Goal: Check status: Check status

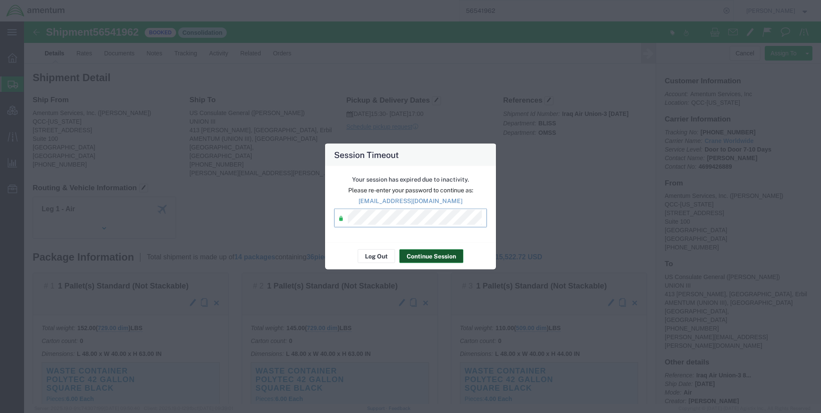
click at [415, 260] on button "Continue Session" at bounding box center [431, 256] width 64 height 14
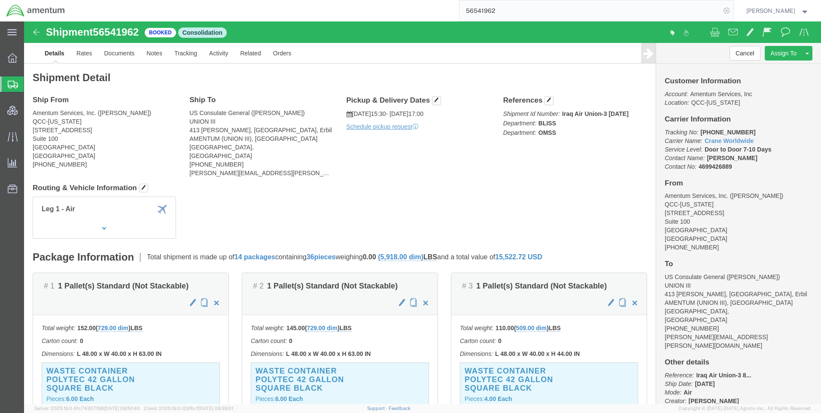
click at [731, 12] on icon at bounding box center [727, 11] width 12 height 12
click at [729, 12] on icon at bounding box center [727, 11] width 12 height 12
paste input "DCO-25259-168247"
click at [733, 12] on icon at bounding box center [727, 11] width 12 height 12
type input "DCO-25259-168247"
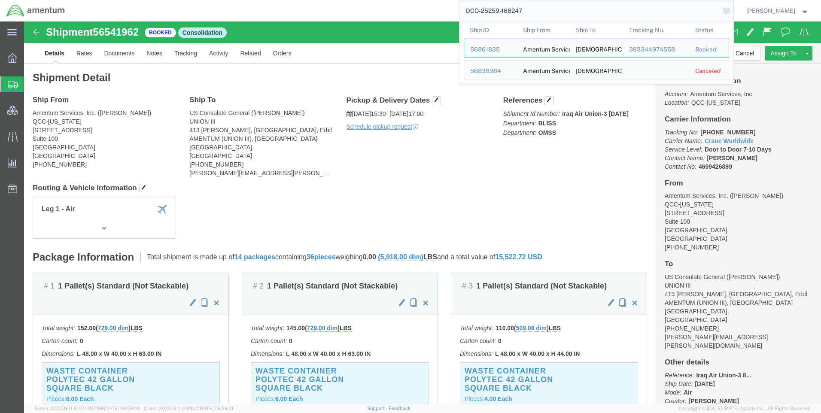
click at [733, 10] on icon at bounding box center [727, 11] width 12 height 12
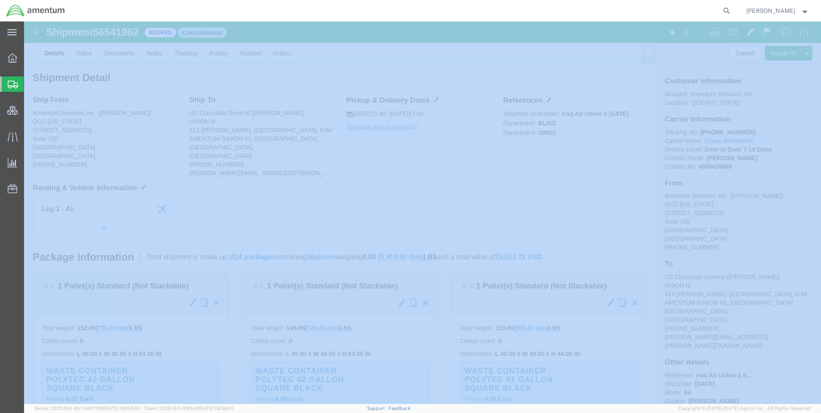
click at [733, 10] on icon at bounding box center [727, 11] width 12 height 12
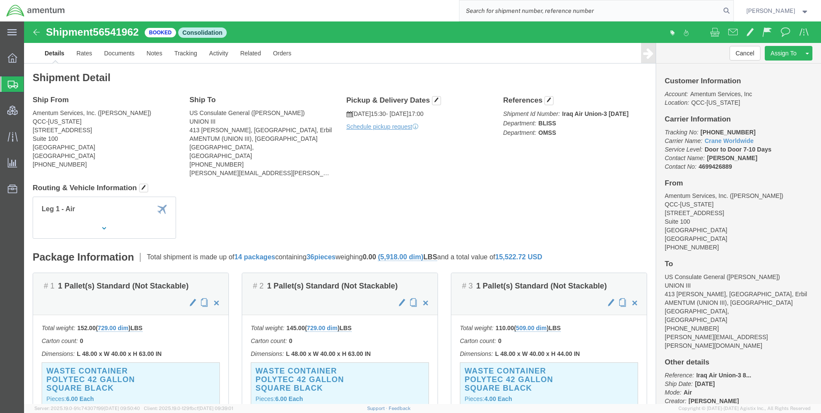
paste input "DCO-25259-168247"
click at [730, 9] on icon at bounding box center [727, 11] width 12 height 12
type input "DCO-25259-168247"
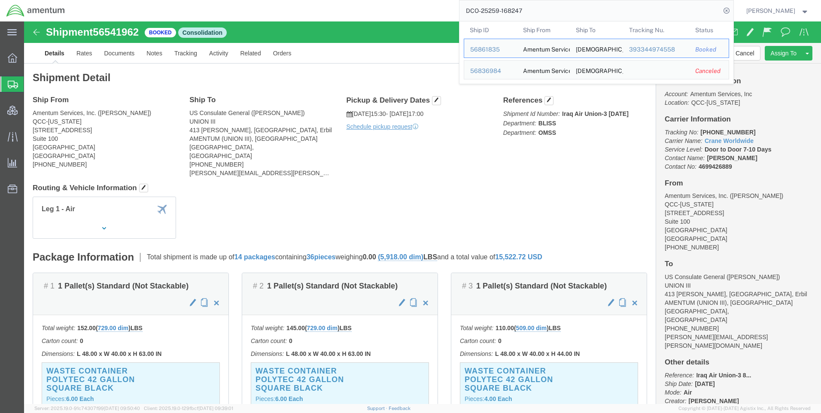
click at [729, 9] on icon at bounding box center [727, 11] width 12 height 12
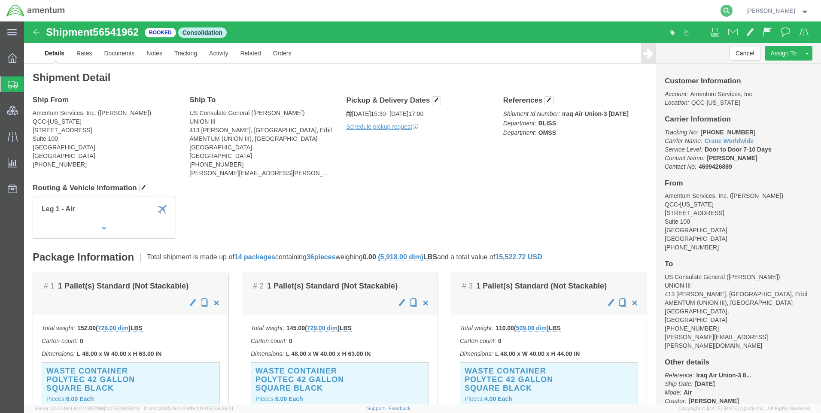
click at [728, 10] on icon at bounding box center [727, 11] width 12 height 12
paste input "393344974558"
type input "393344974558"
click at [733, 9] on icon at bounding box center [727, 11] width 12 height 12
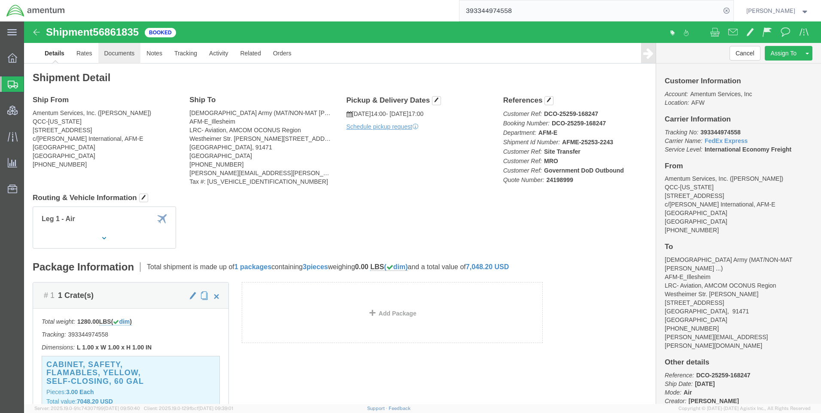
click link "Documents"
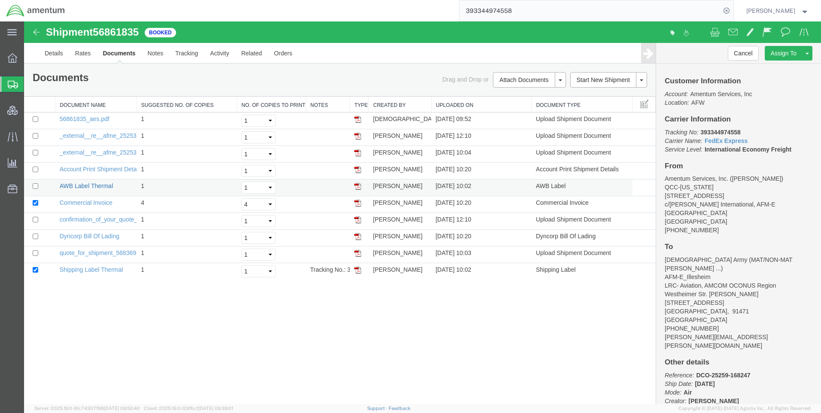
click at [92, 188] on link "AWB Label Thermal" at bounding box center [87, 186] width 54 height 7
click at [71, 51] on link "Rates" at bounding box center [83, 53] width 28 height 21
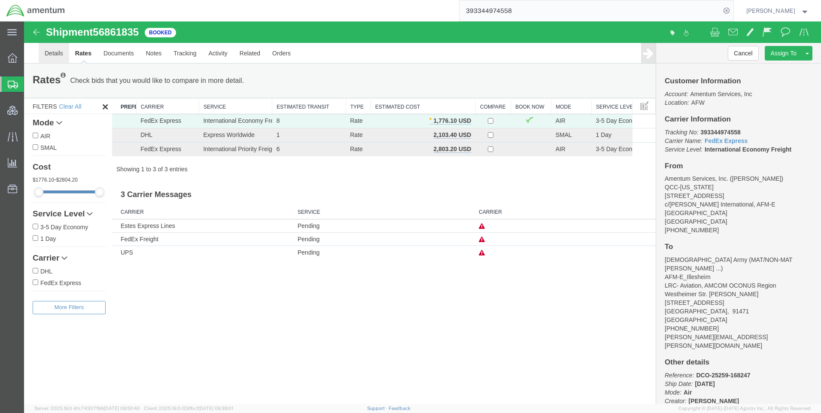
click at [52, 55] on link "Details" at bounding box center [54, 53] width 30 height 21
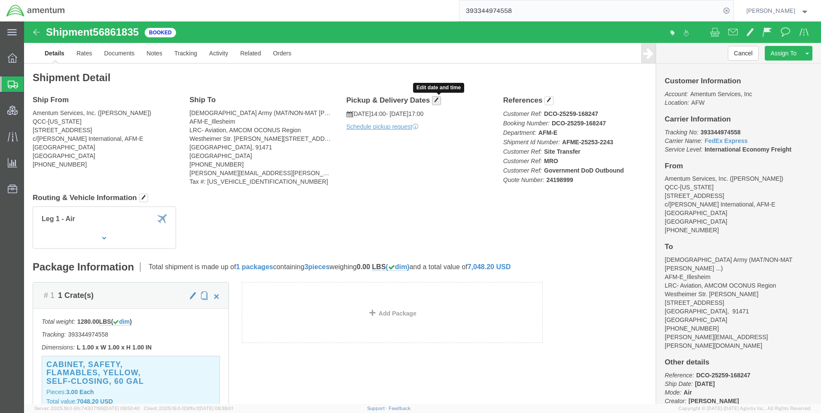
click button "button"
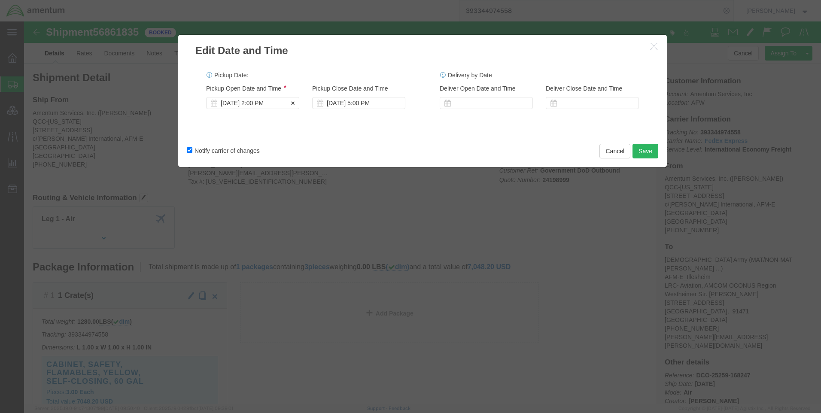
click div "[DATE] 2:00 PM"
click div "Notify carrier of changes Cancel Save"
click div "[DATE] 3:00 PM"
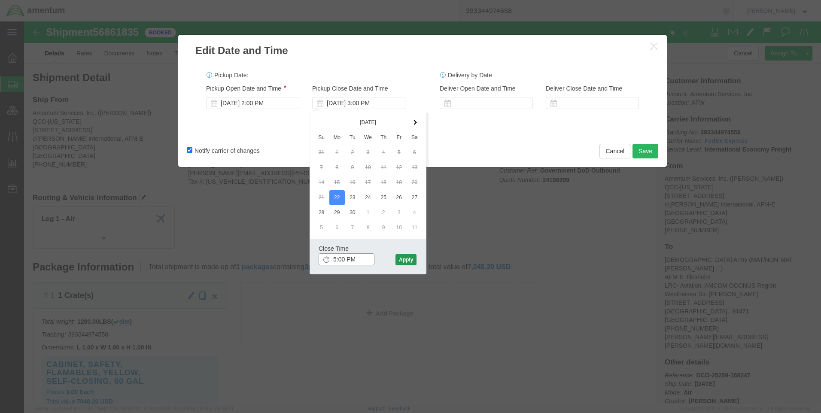
type input "5:00 PM"
click button "Apply"
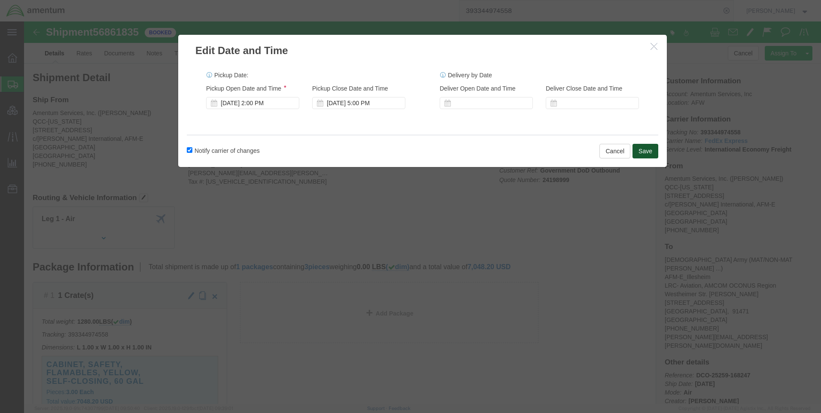
click button "Save"
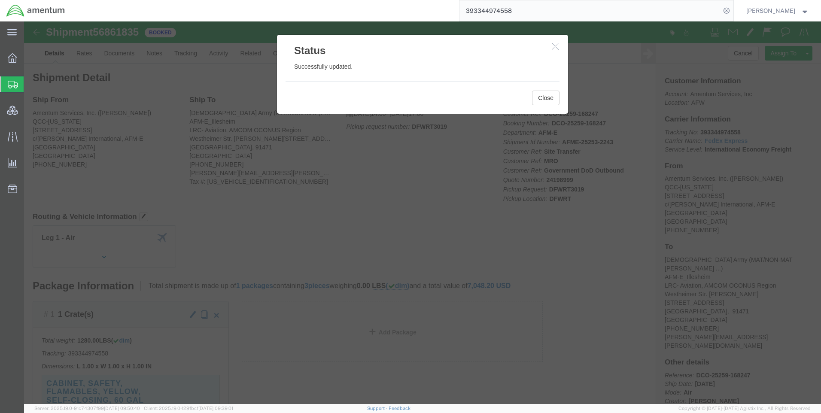
click icon "button"
